Goal: Task Accomplishment & Management: Manage account settings

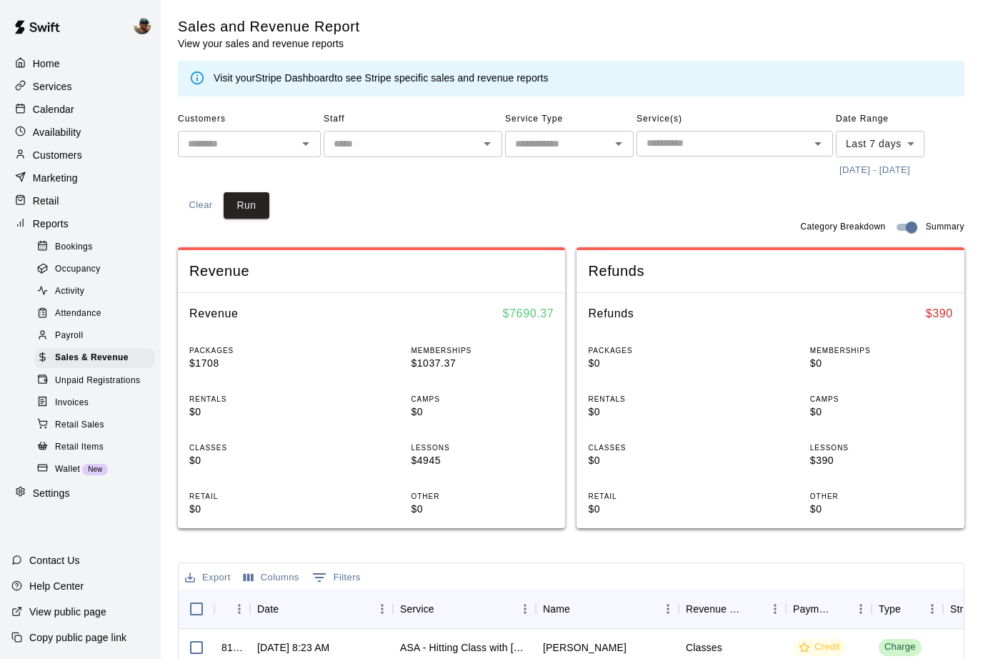
click at [58, 111] on p "Calendar" at bounding box center [53, 109] width 41 height 14
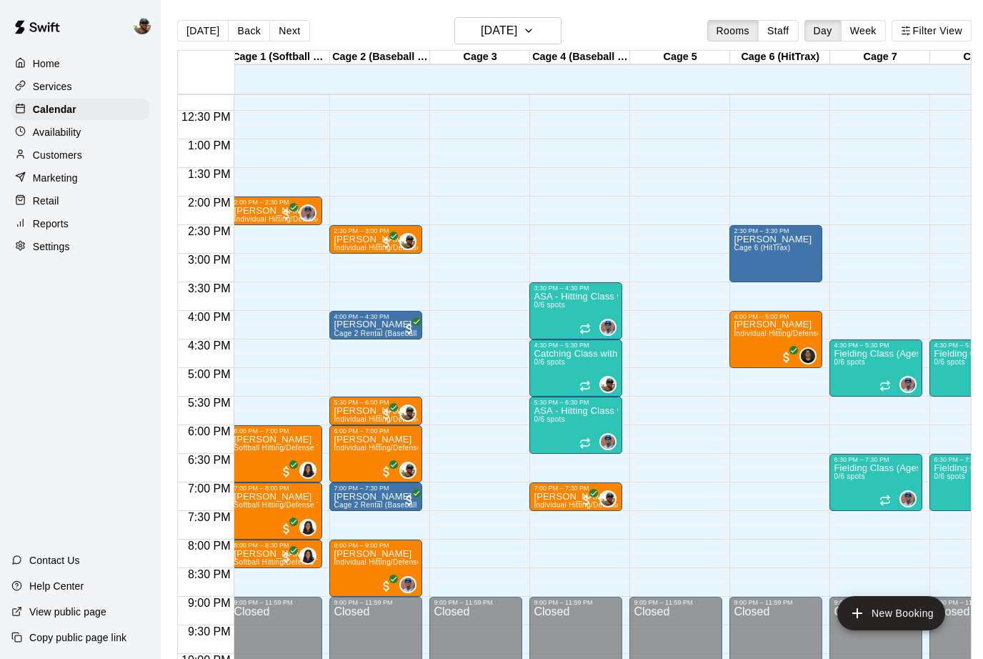
scroll to position [0, 4]
click at [568, 314] on div "ASA - Hitting Class with [PERSON_NAME] (8U-10U) 0/6 spots" at bounding box center [576, 621] width 84 height 659
click at [548, 342] on img "edit" at bounding box center [549, 342] width 16 height 16
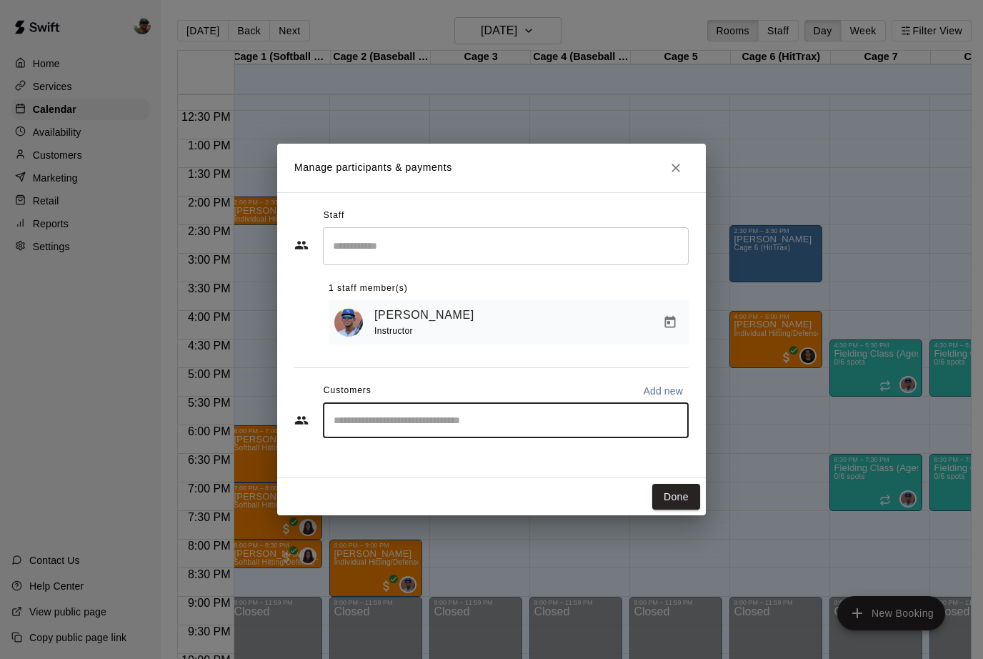
click at [557, 423] on input "Start typing to search customers..." at bounding box center [505, 420] width 353 height 14
type input "**********"
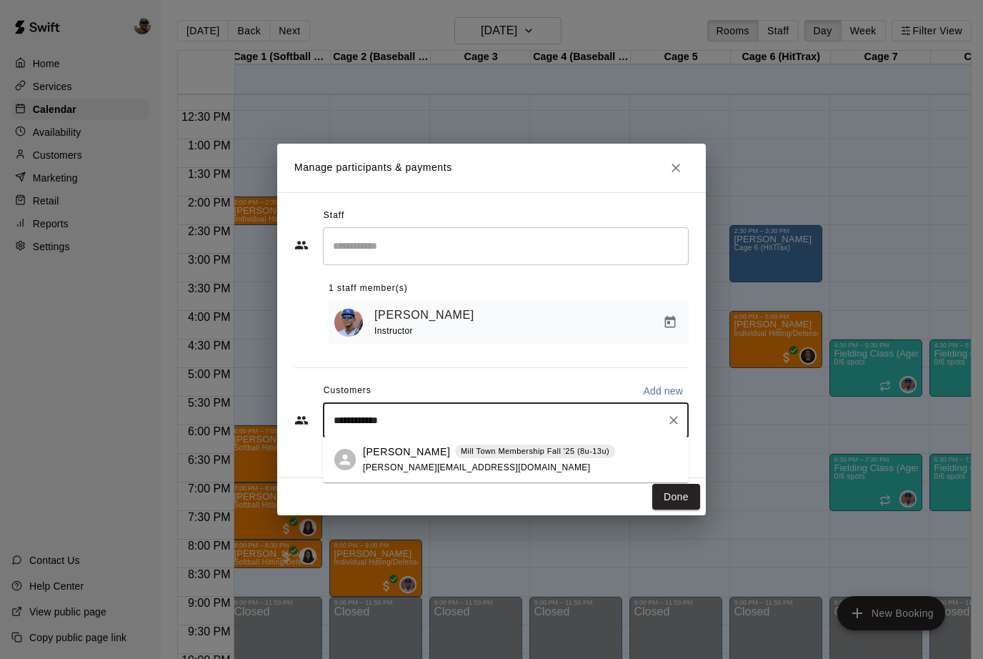
click at [392, 457] on p "[PERSON_NAME]" at bounding box center [406, 451] width 87 height 15
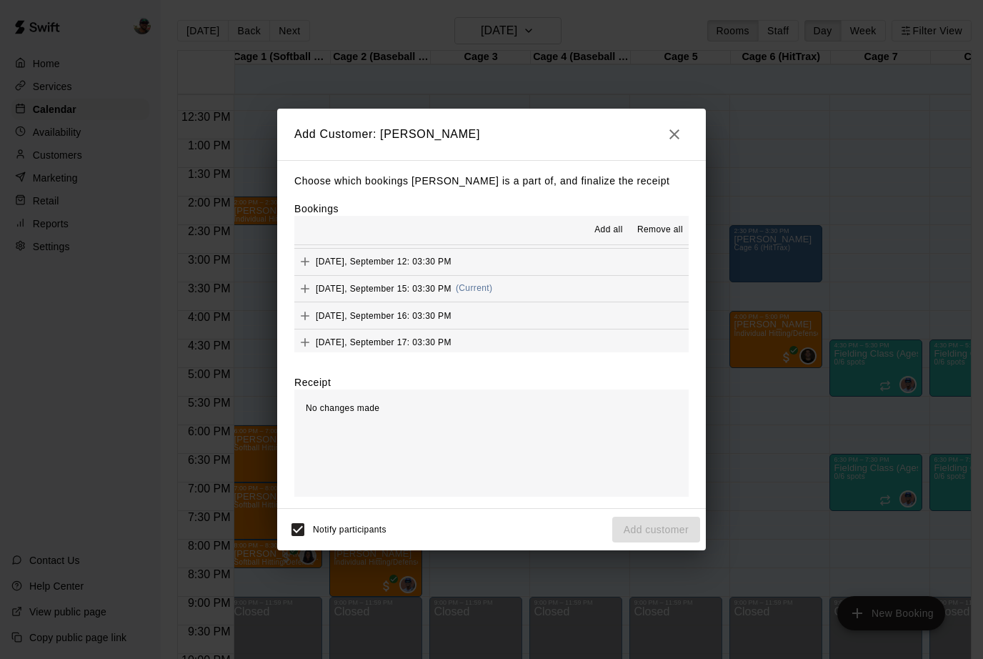
scroll to position [371, 0]
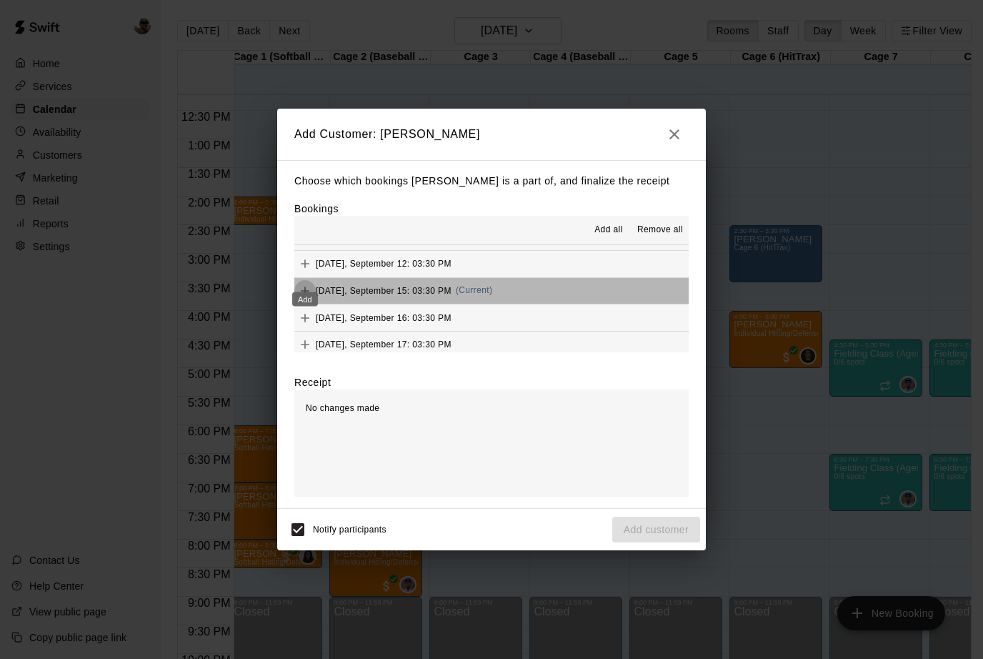
click at [299, 284] on icon "Add" at bounding box center [305, 291] width 14 height 14
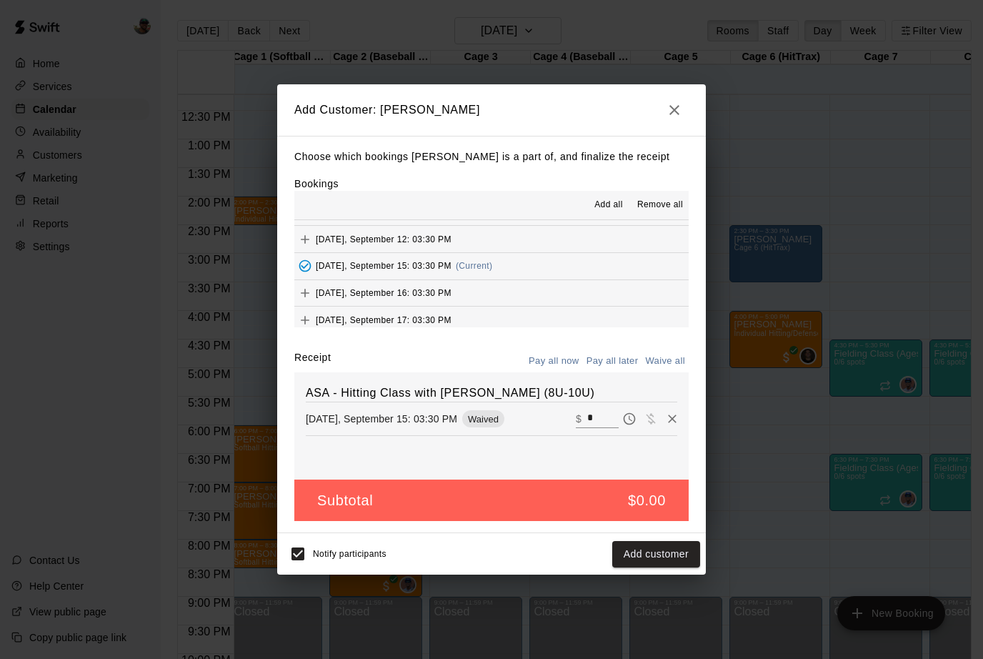
click at [647, 549] on button "Add customer" at bounding box center [656, 554] width 88 height 26
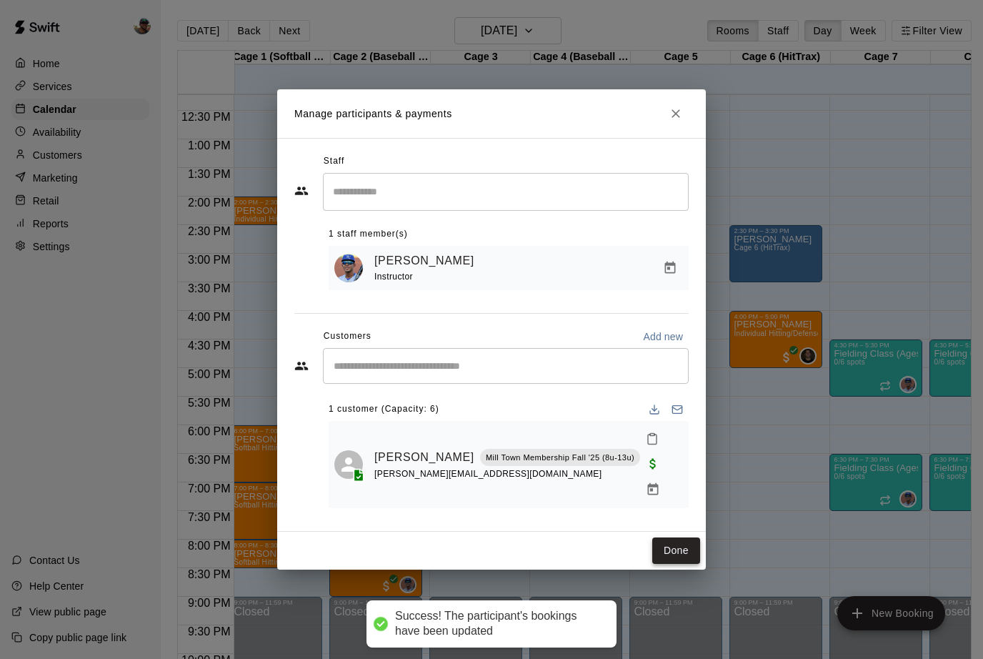
click at [671, 537] on button "Done" at bounding box center [676, 550] width 48 height 26
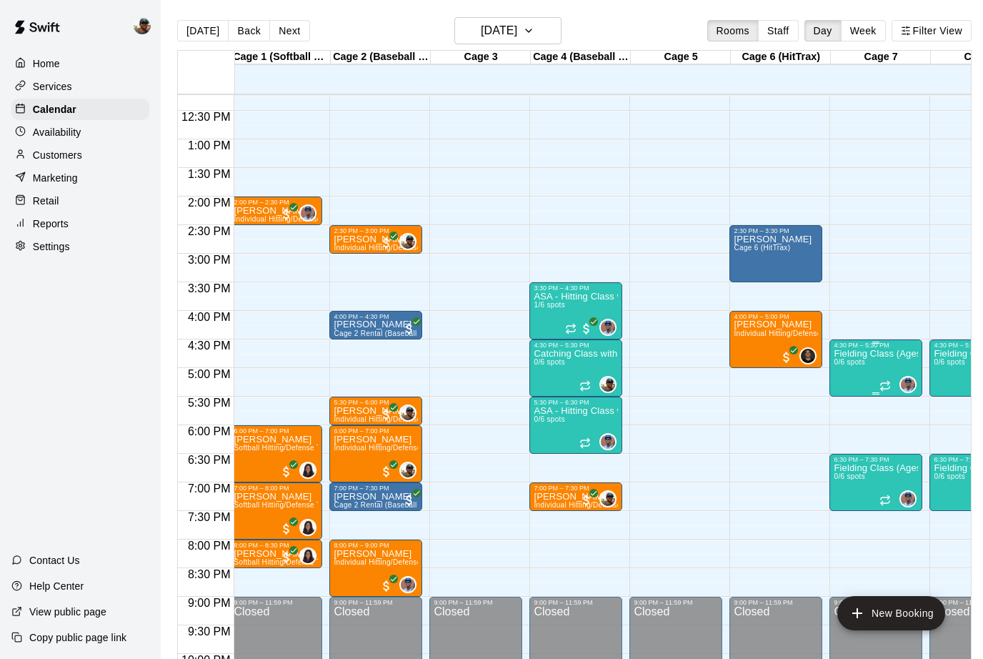
click at [877, 354] on p "Fielding Class (Ages 8U-10U)" at bounding box center [876, 354] width 84 height 0
click at [844, 407] on img "edit" at bounding box center [849, 404] width 16 height 16
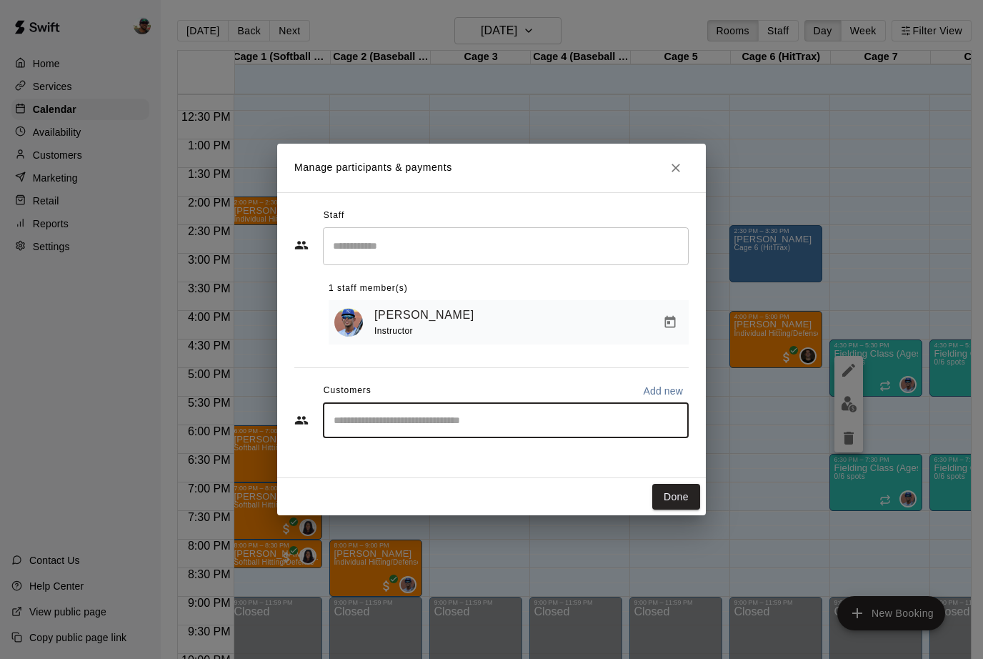
click at [478, 422] on input "Start typing to search customers..." at bounding box center [505, 420] width 353 height 14
type input "**********"
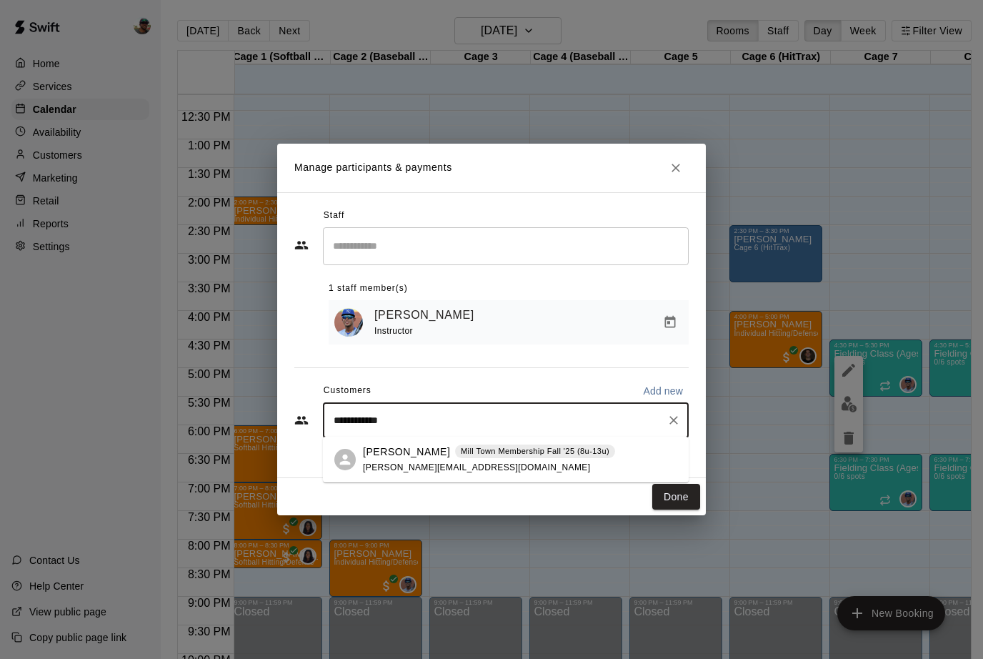
click at [378, 458] on p "[PERSON_NAME]" at bounding box center [406, 451] width 87 height 15
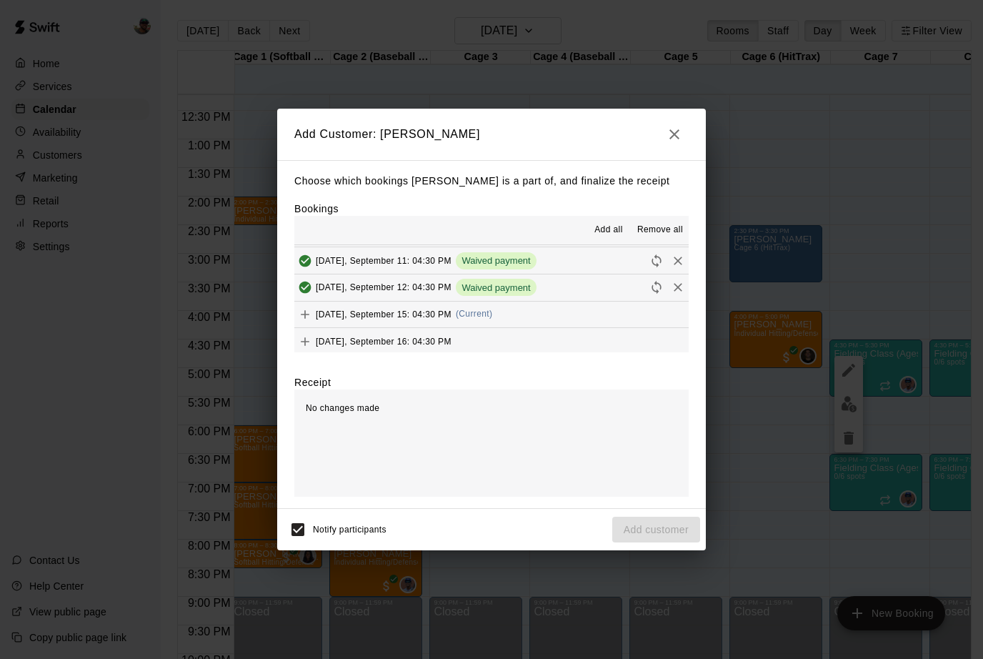
scroll to position [349, 0]
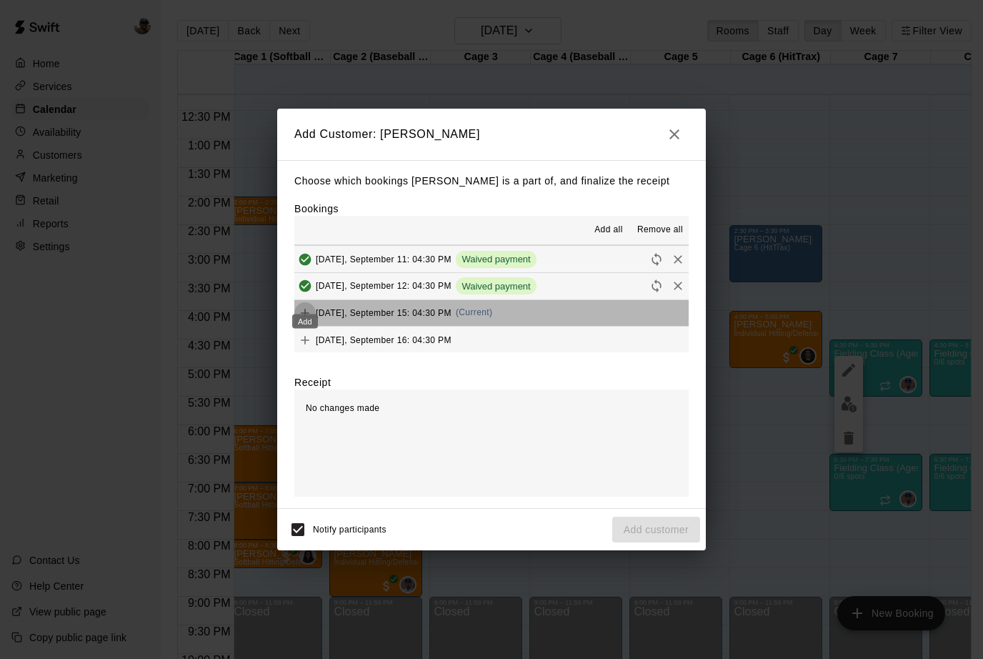
click at [302, 306] on icon "Add" at bounding box center [305, 313] width 14 height 14
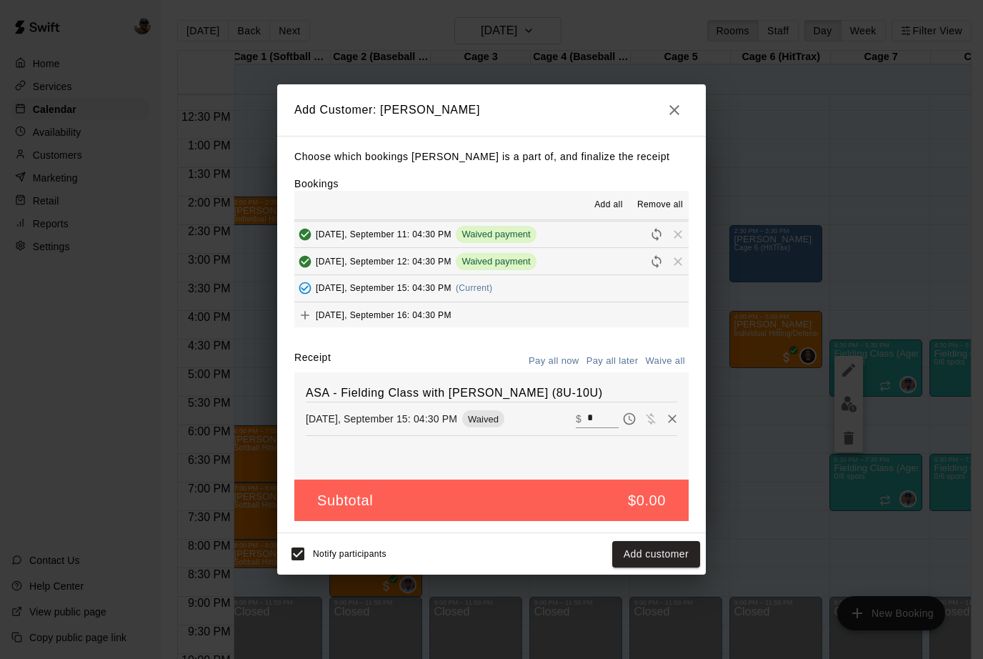
click at [647, 558] on button "Add customer" at bounding box center [656, 554] width 88 height 26
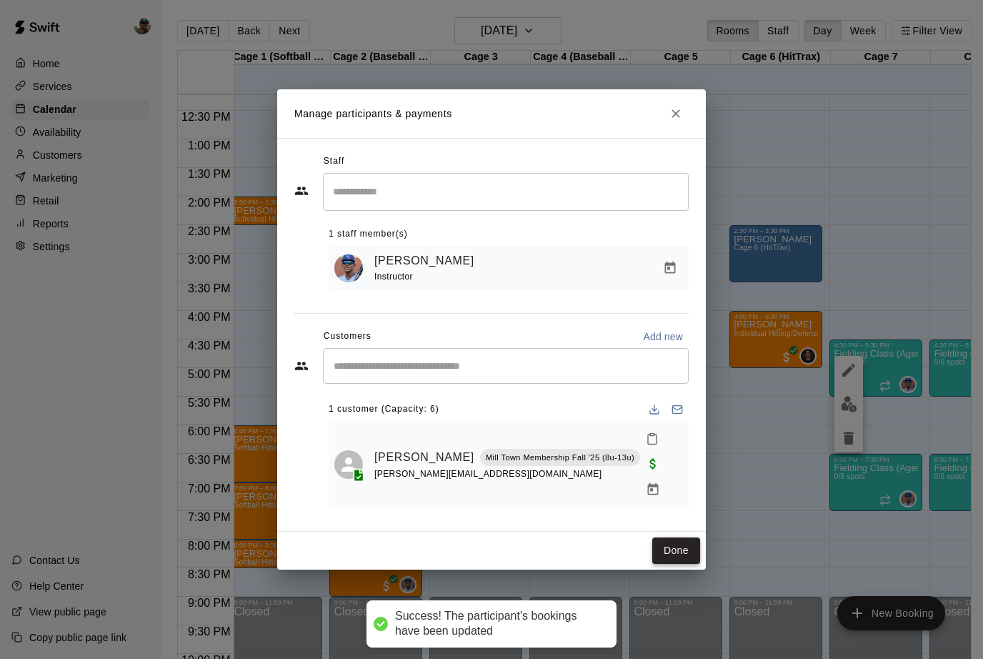
click at [671, 537] on button "Done" at bounding box center [676, 550] width 48 height 26
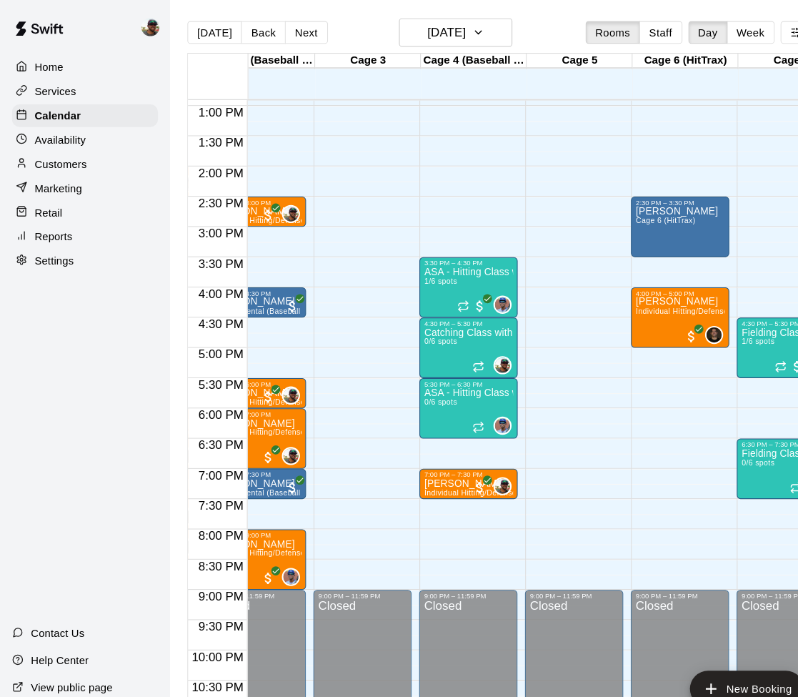
scroll to position [704, 137]
